Goal: Use online tool/utility: Utilize a website feature to perform a specific function

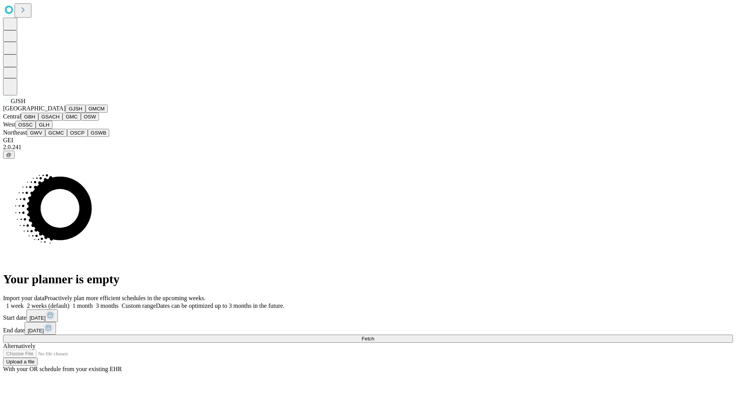
click at [66, 113] on button "GJSH" at bounding box center [76, 109] width 20 height 8
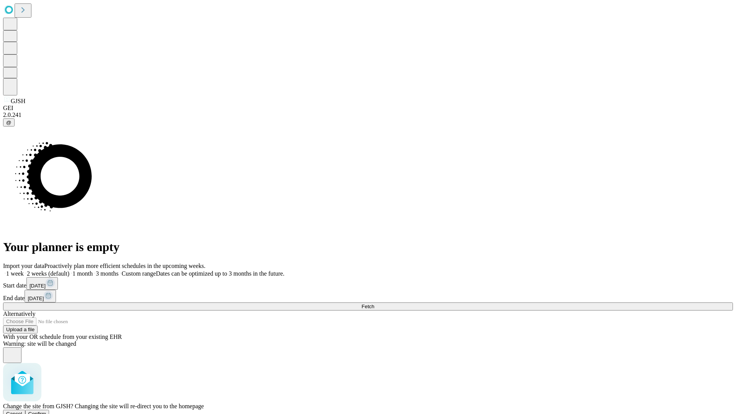
click at [46, 411] on span "Confirm" at bounding box center [37, 414] width 18 height 6
click at [69, 270] on label "2 weeks (default)" at bounding box center [47, 273] width 46 height 7
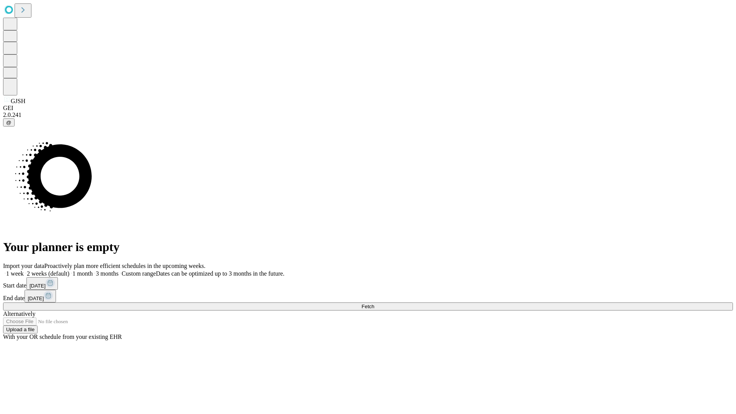
click at [374, 304] on span "Fetch" at bounding box center [367, 307] width 13 height 6
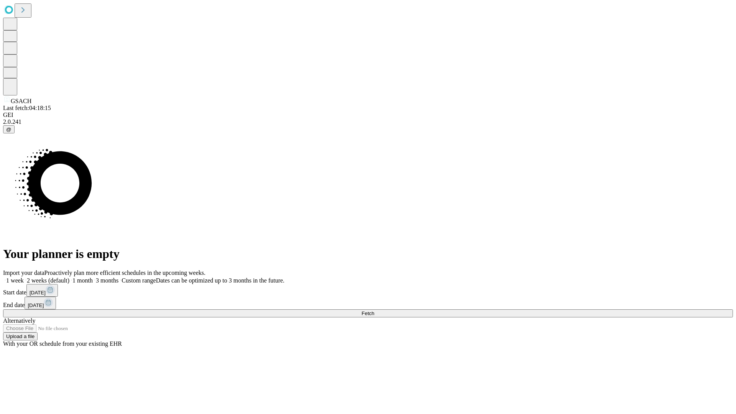
click at [69, 277] on label "2 weeks (default)" at bounding box center [47, 280] width 46 height 7
click at [374, 311] on span "Fetch" at bounding box center [367, 314] width 13 height 6
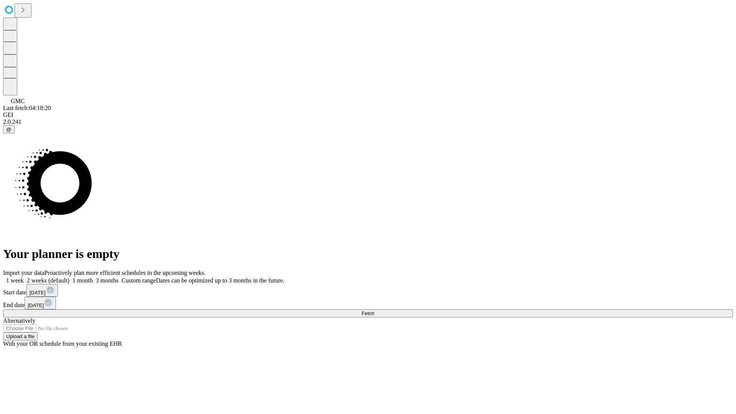
click at [374, 311] on span "Fetch" at bounding box center [367, 314] width 13 height 6
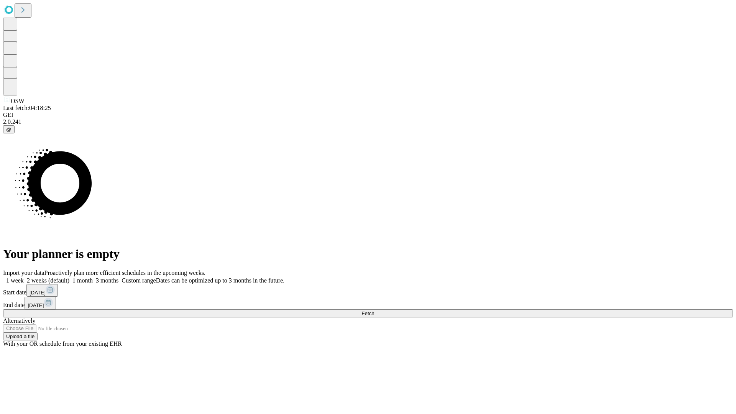
click at [374, 311] on span "Fetch" at bounding box center [367, 314] width 13 height 6
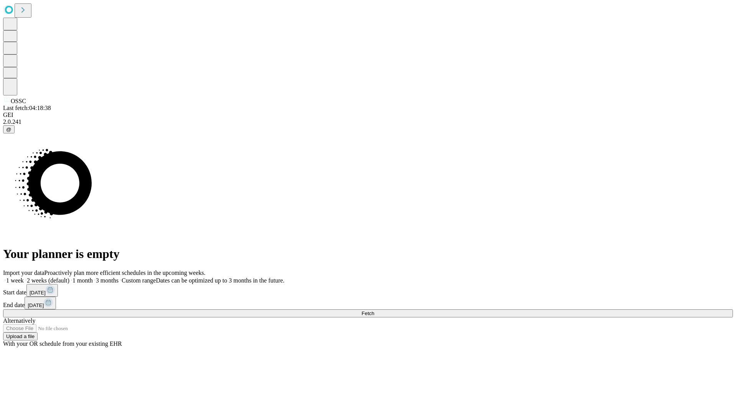
click at [374, 311] on span "Fetch" at bounding box center [367, 314] width 13 height 6
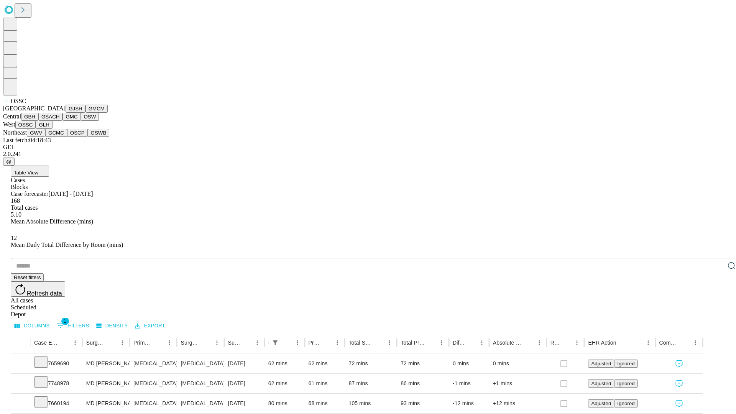
click at [52, 129] on button "GLH" at bounding box center [44, 125] width 16 height 8
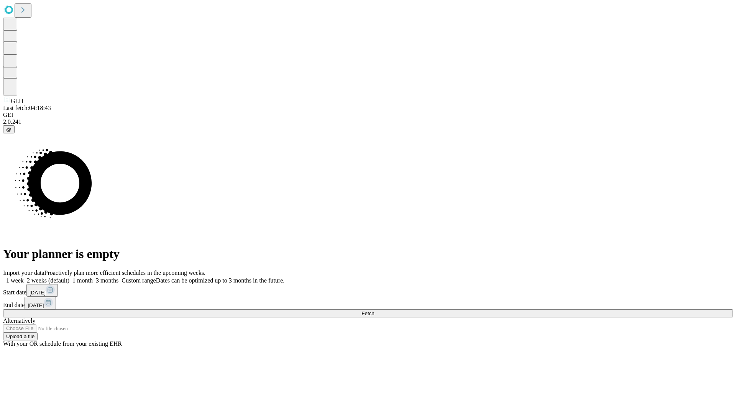
click at [69, 277] on label "2 weeks (default)" at bounding box center [47, 280] width 46 height 7
click at [374, 311] on span "Fetch" at bounding box center [367, 314] width 13 height 6
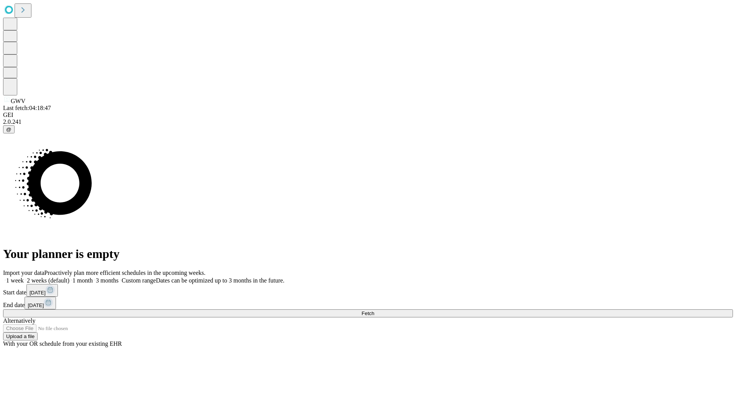
click at [69, 277] on label "2 weeks (default)" at bounding box center [47, 280] width 46 height 7
click at [374, 311] on span "Fetch" at bounding box center [367, 314] width 13 height 6
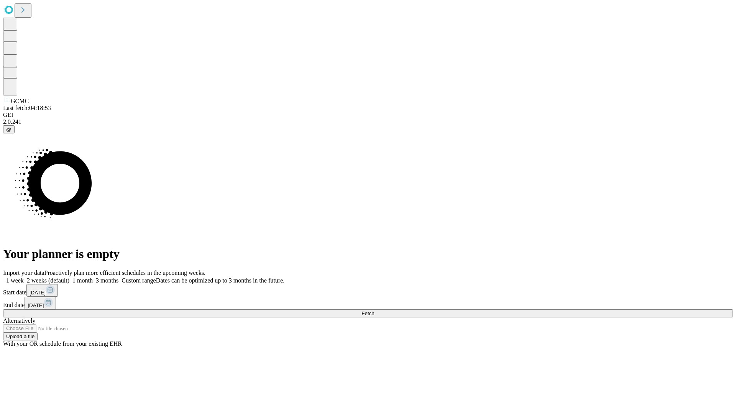
click at [374, 311] on span "Fetch" at bounding box center [367, 314] width 13 height 6
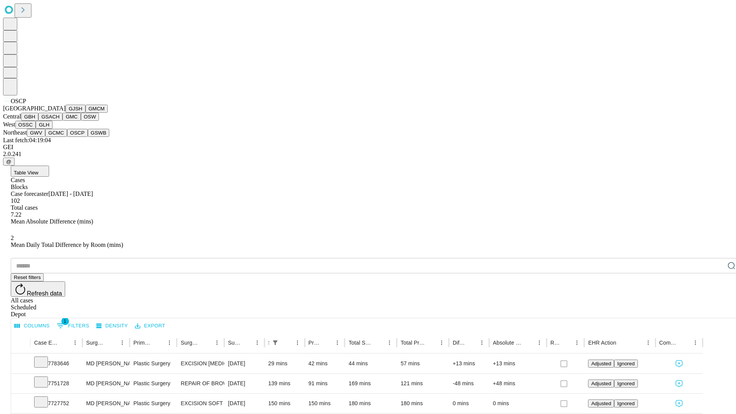
click at [88, 137] on button "GSWB" at bounding box center [99, 133] width 22 height 8
